Goal: Task Accomplishment & Management: Manage account settings

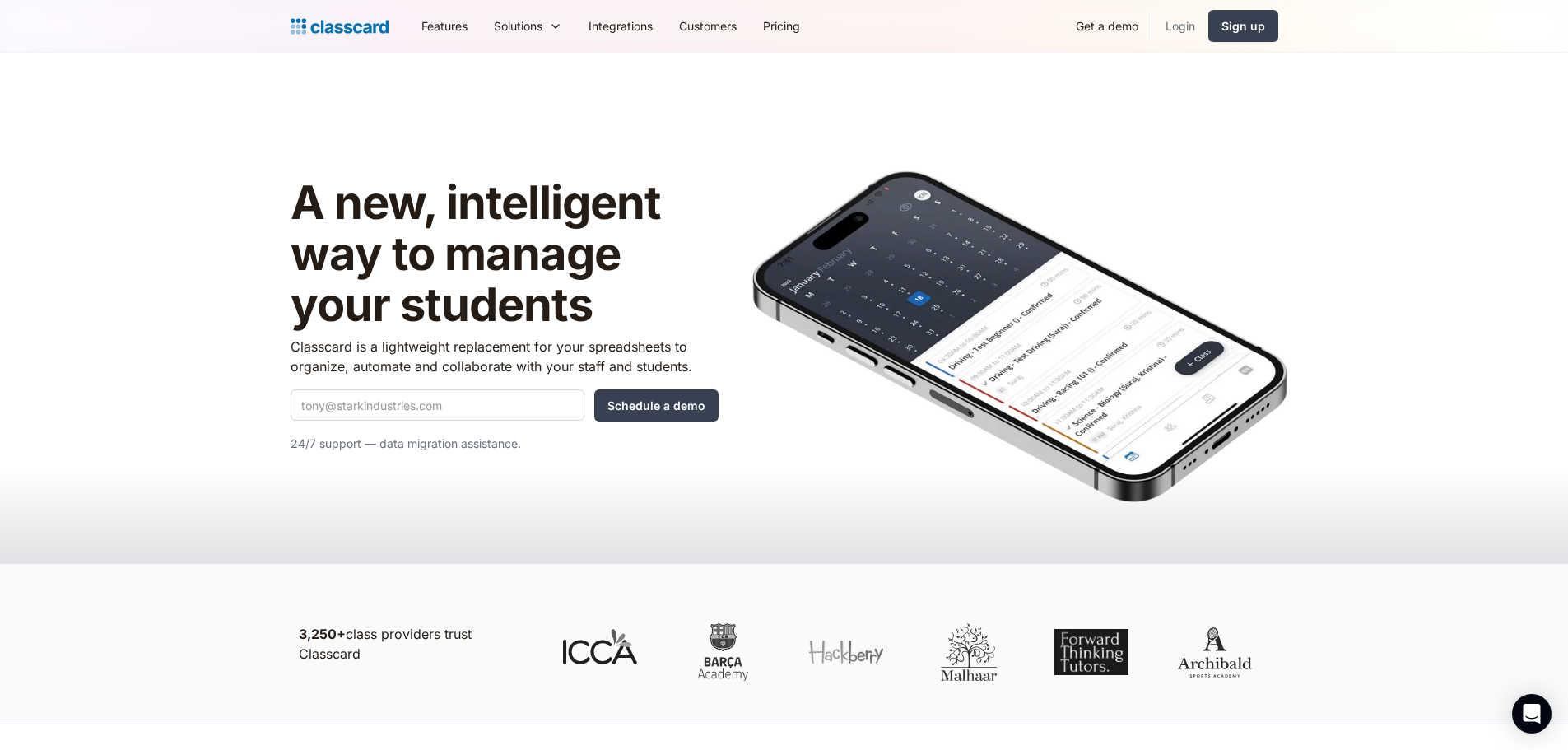
click at [1175, 34] on link "Login" at bounding box center [1180, 26] width 56 height 37
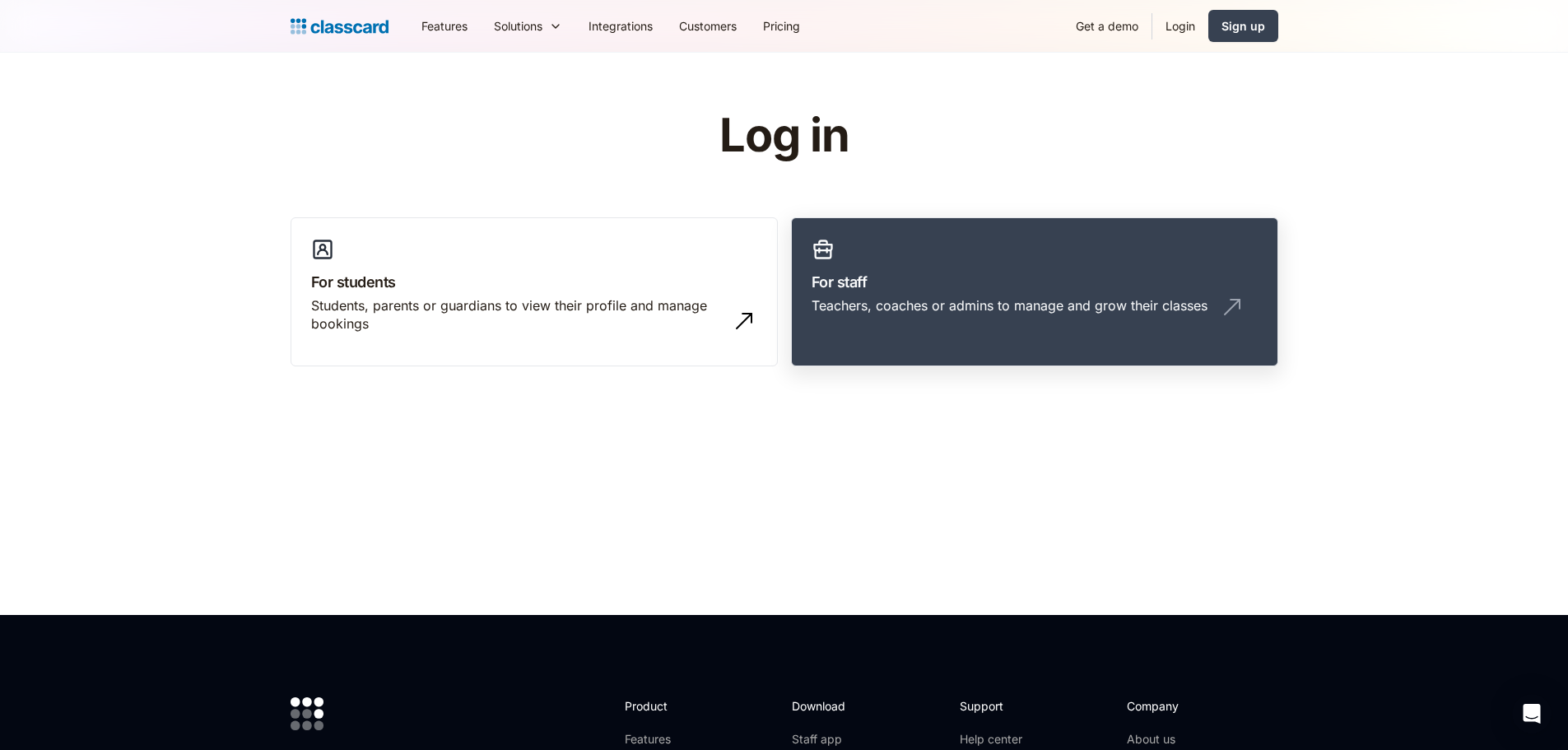
click at [951, 308] on div "Teachers, coaches or admins to manage and grow their classes" at bounding box center [1009, 306] width 396 height 18
click at [887, 294] on link "For staff Teachers, coaches or admins to manage and grow their classes" at bounding box center [1035, 292] width 488 height 150
